Goal: Use online tool/utility: Use online tool/utility

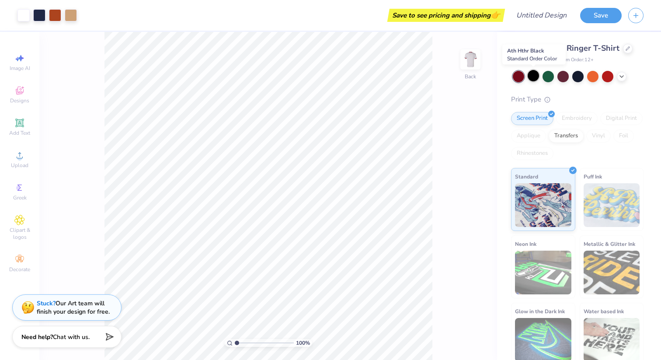
click at [534, 77] on div at bounding box center [533, 75] width 11 height 11
click at [516, 77] on div at bounding box center [518, 76] width 11 height 11
click at [621, 79] on div at bounding box center [622, 76] width 10 height 10
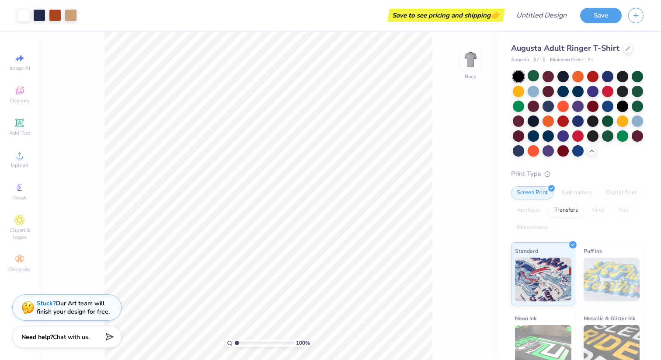
click at [573, 190] on div "Embroidery" at bounding box center [577, 192] width 42 height 13
click at [551, 74] on div at bounding box center [548, 75] width 11 height 11
click at [24, 15] on div at bounding box center [23, 14] width 12 height 12
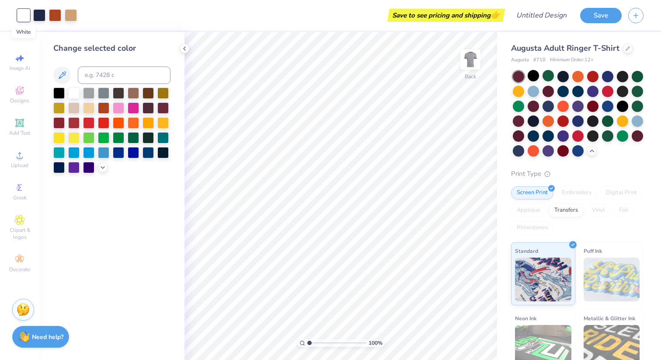
click at [26, 14] on div at bounding box center [23, 15] width 12 height 12
click at [185, 48] on icon at bounding box center [184, 48] width 7 height 7
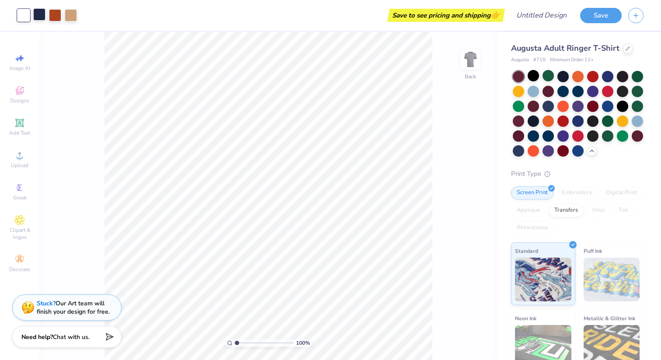
click at [37, 14] on div at bounding box center [39, 14] width 12 height 12
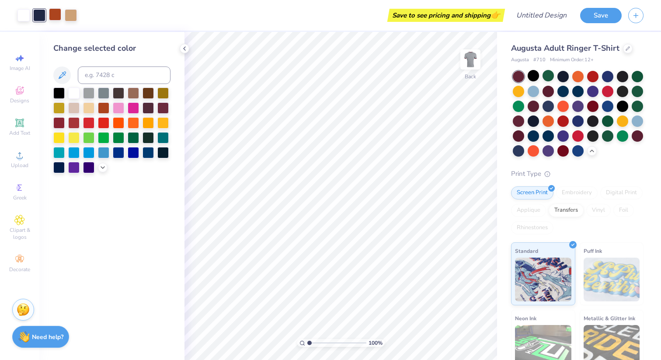
click at [49, 13] on div at bounding box center [55, 14] width 12 height 12
click at [33, 15] on div at bounding box center [39, 14] width 12 height 12
click at [184, 49] on polyline at bounding box center [185, 48] width 2 height 3
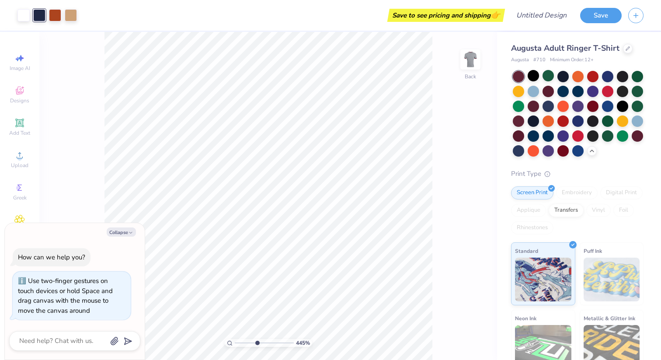
type input "4.47"
type textarea "x"
drag, startPoint x: 236, startPoint y: 342, endPoint x: 244, endPoint y: 341, distance: 8.0
type input "2.44"
click at [245, 342] on input "range" at bounding box center [264, 343] width 59 height 8
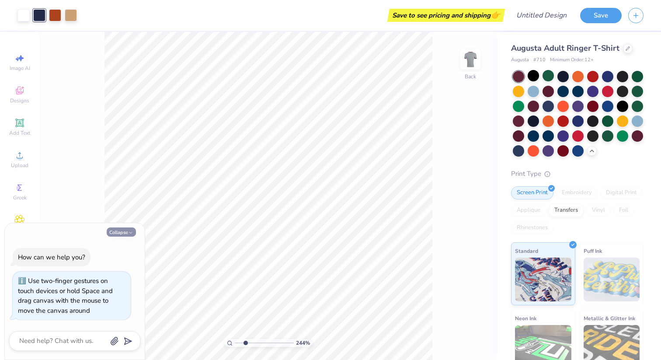
click at [129, 232] on icon "button" at bounding box center [130, 232] width 5 height 5
type textarea "x"
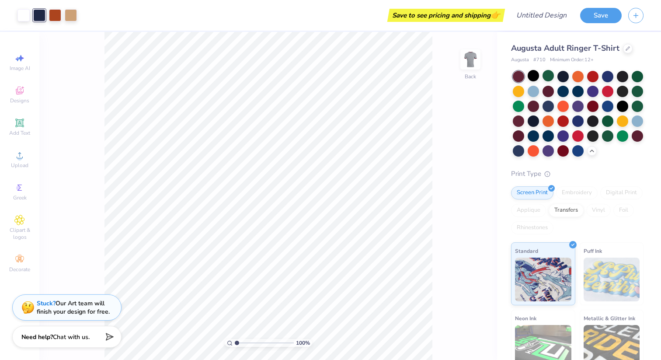
drag, startPoint x: 244, startPoint y: 343, endPoint x: 231, endPoint y: 343, distance: 12.2
type input "1"
click at [235, 343] on input "range" at bounding box center [264, 343] width 59 height 8
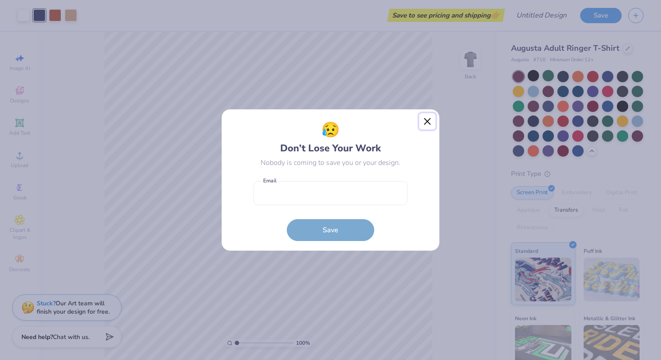
click at [425, 121] on button "Close" at bounding box center [427, 121] width 17 height 17
